Goal: Check status: Check status

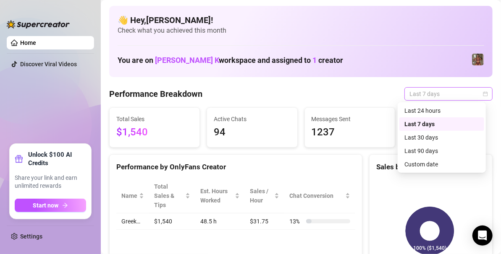
click at [438, 92] on span "Last 7 days" at bounding box center [448, 94] width 78 height 13
click at [419, 165] on div "Custom date" at bounding box center [441, 164] width 75 height 9
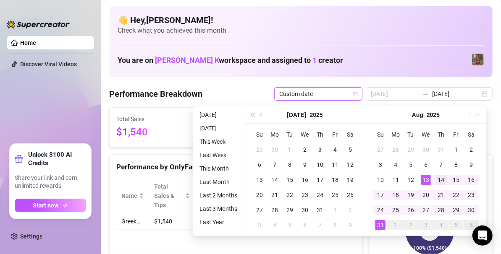
type input "[DATE]"
click at [442, 181] on div "14" at bounding box center [441, 180] width 10 height 10
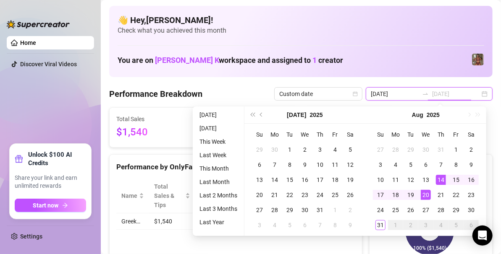
type input "[DATE]"
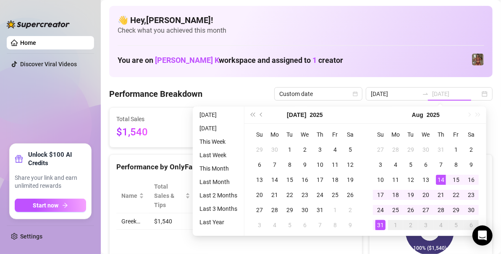
click at [382, 228] on div "31" at bounding box center [380, 225] width 10 height 10
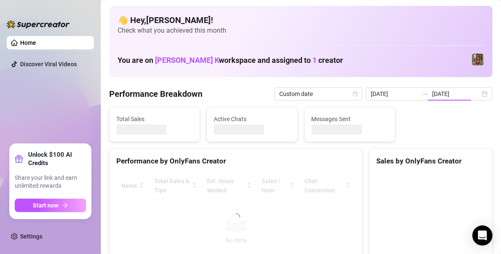
type input "[DATE]"
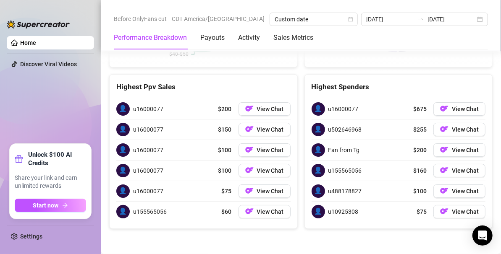
scroll to position [1489, 0]
click at [462, 112] on span "View Chat" at bounding box center [464, 109] width 27 height 7
click at [447, 135] on button "View Chat" at bounding box center [459, 129] width 52 height 13
